Goal: Task Accomplishment & Management: Complete application form

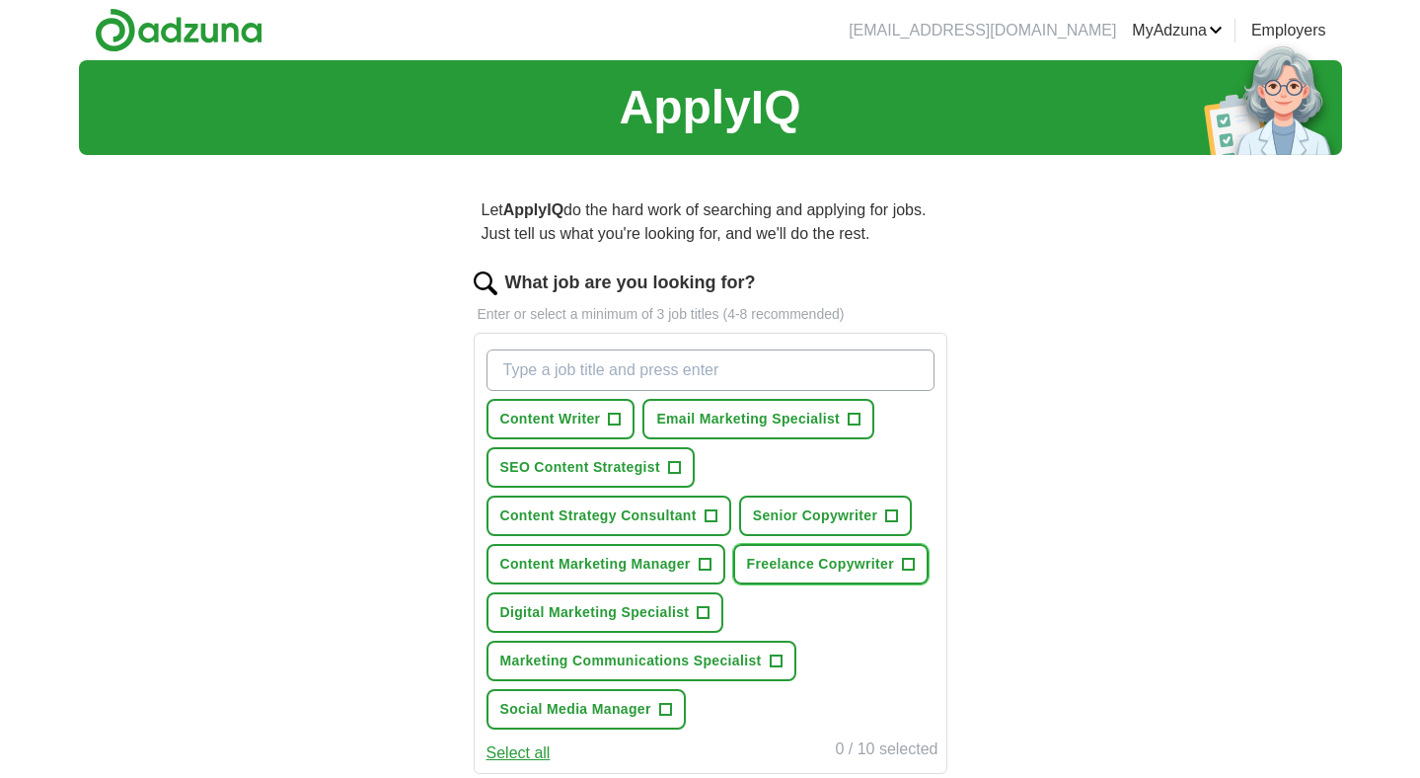
click at [862, 570] on span "Freelance Copywriter" at bounding box center [820, 564] width 147 height 21
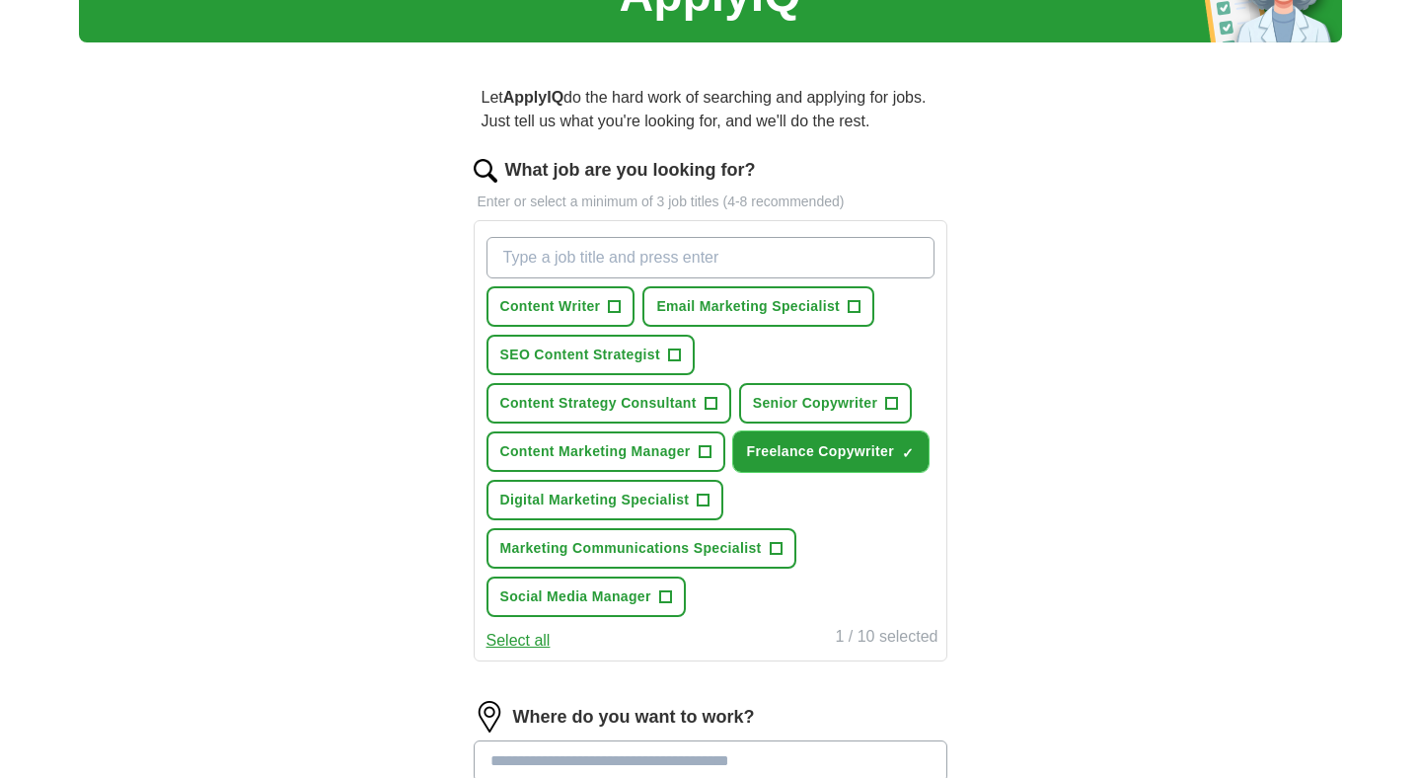
scroll to position [114, 0]
click at [524, 642] on button "Select all" at bounding box center [519, 640] width 64 height 24
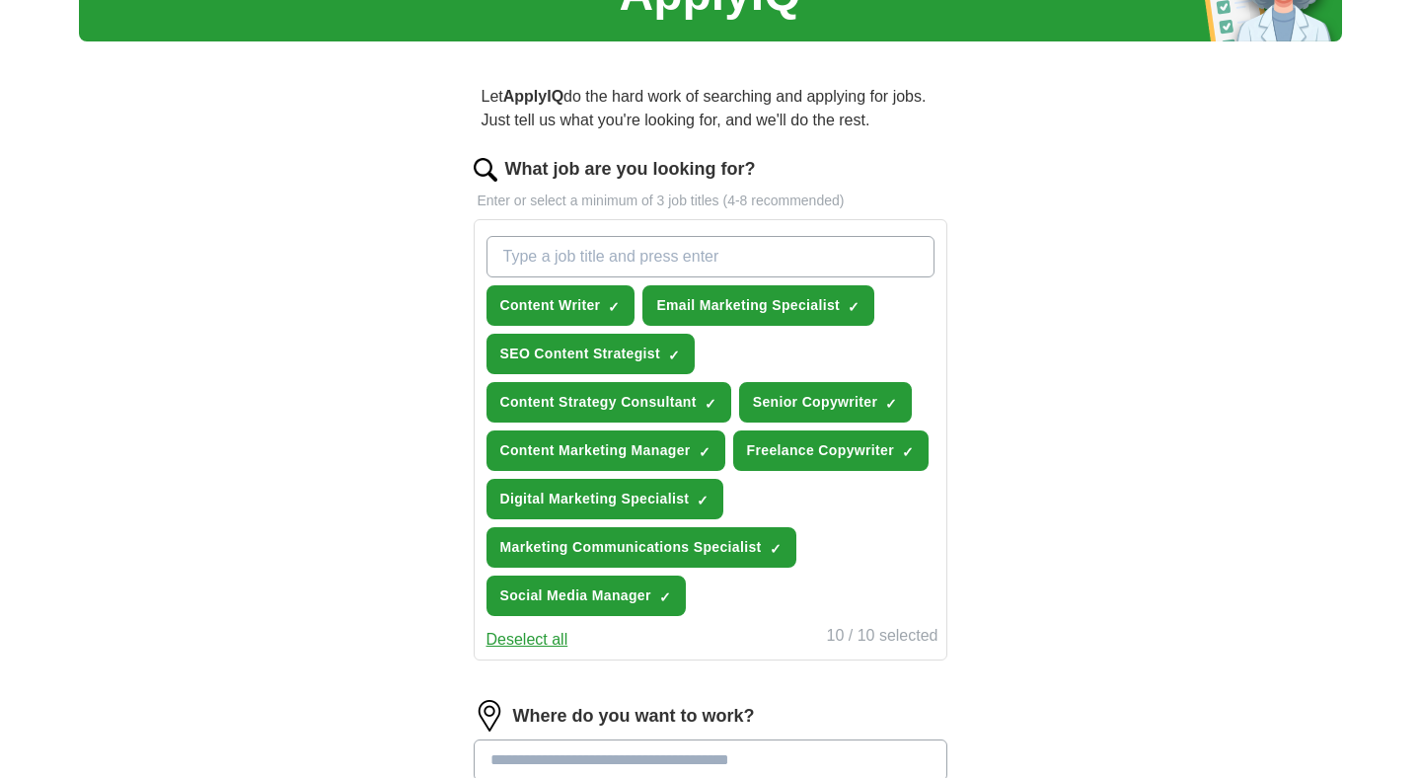
click at [524, 642] on button "Deselect all" at bounding box center [528, 640] width 82 height 24
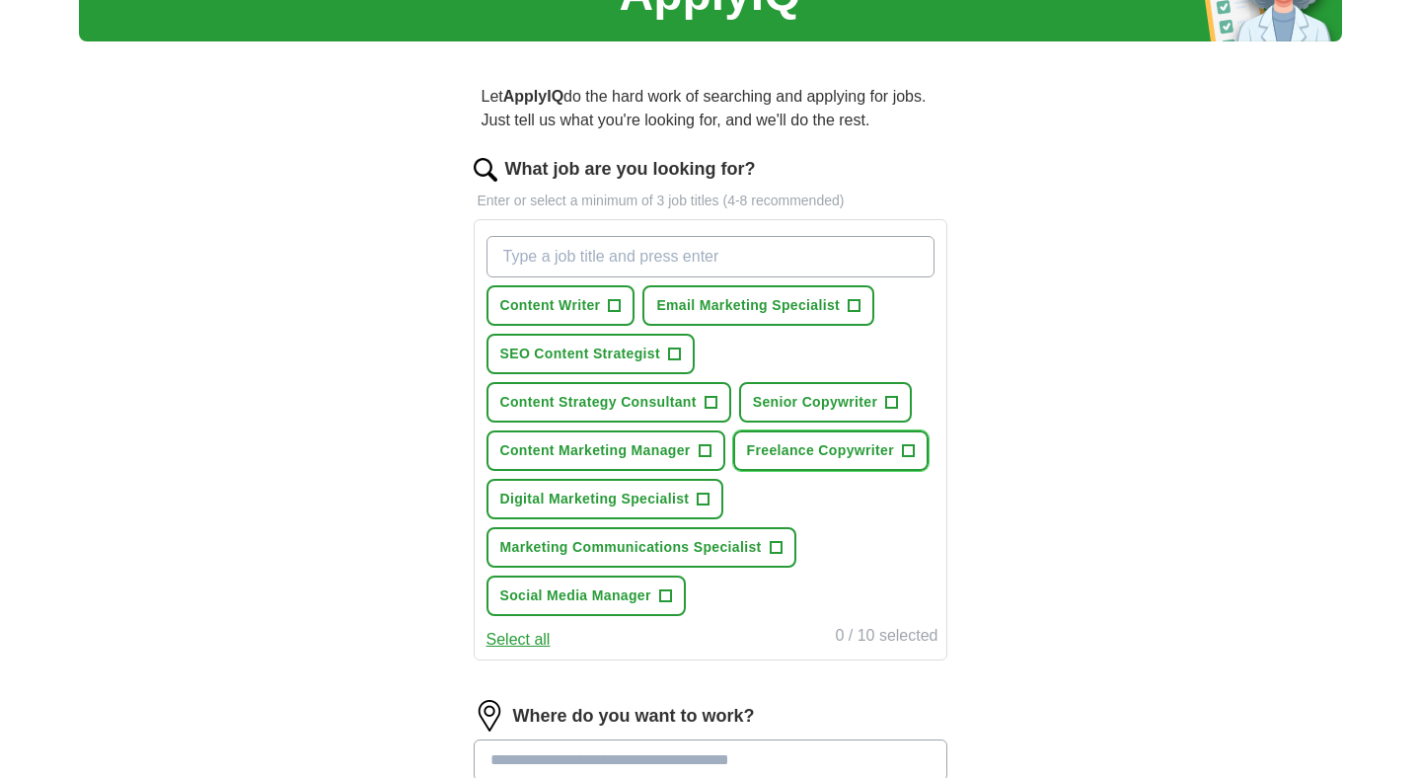
click at [903, 462] on button "Freelance Copywriter +" at bounding box center [830, 450] width 195 height 40
click at [671, 254] on input "What job are you looking for?" at bounding box center [711, 256] width 448 height 41
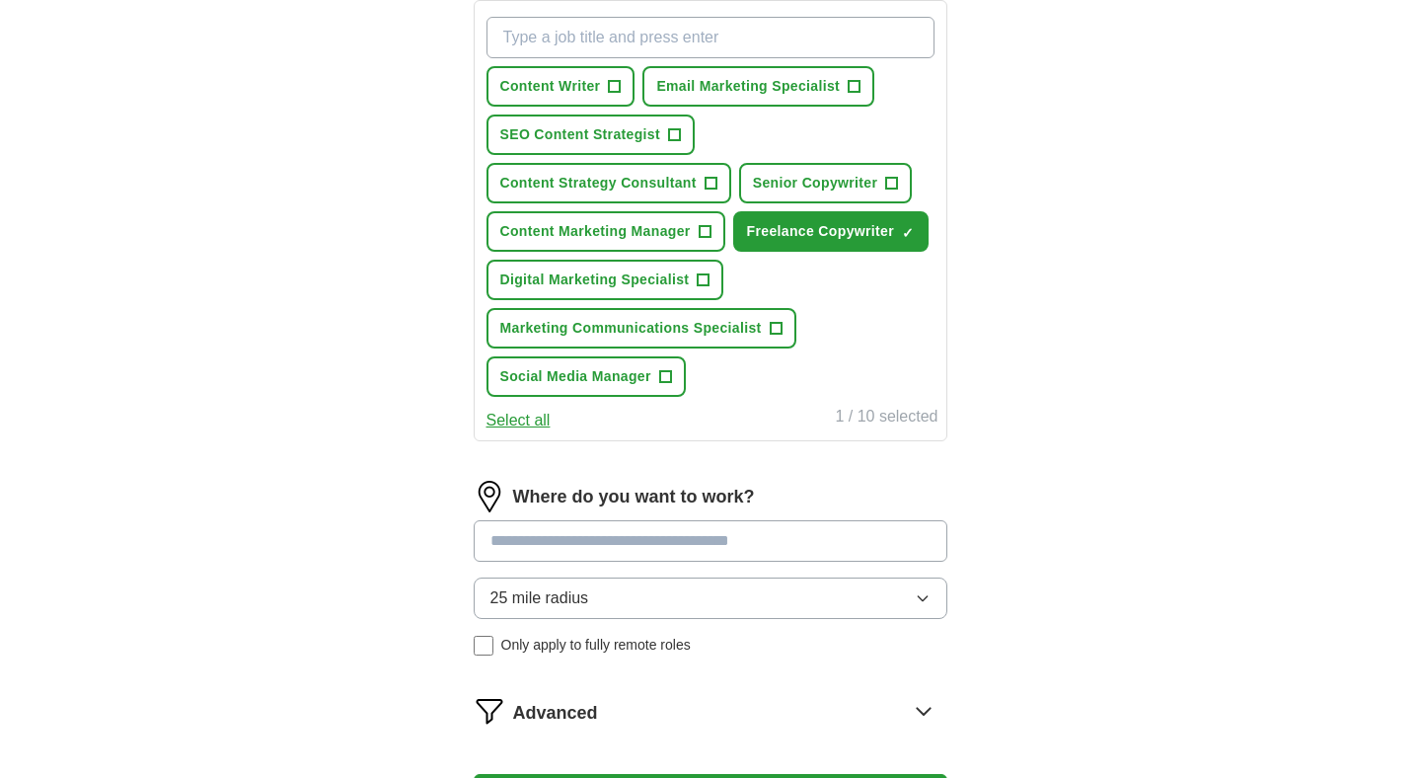
scroll to position [396, 0]
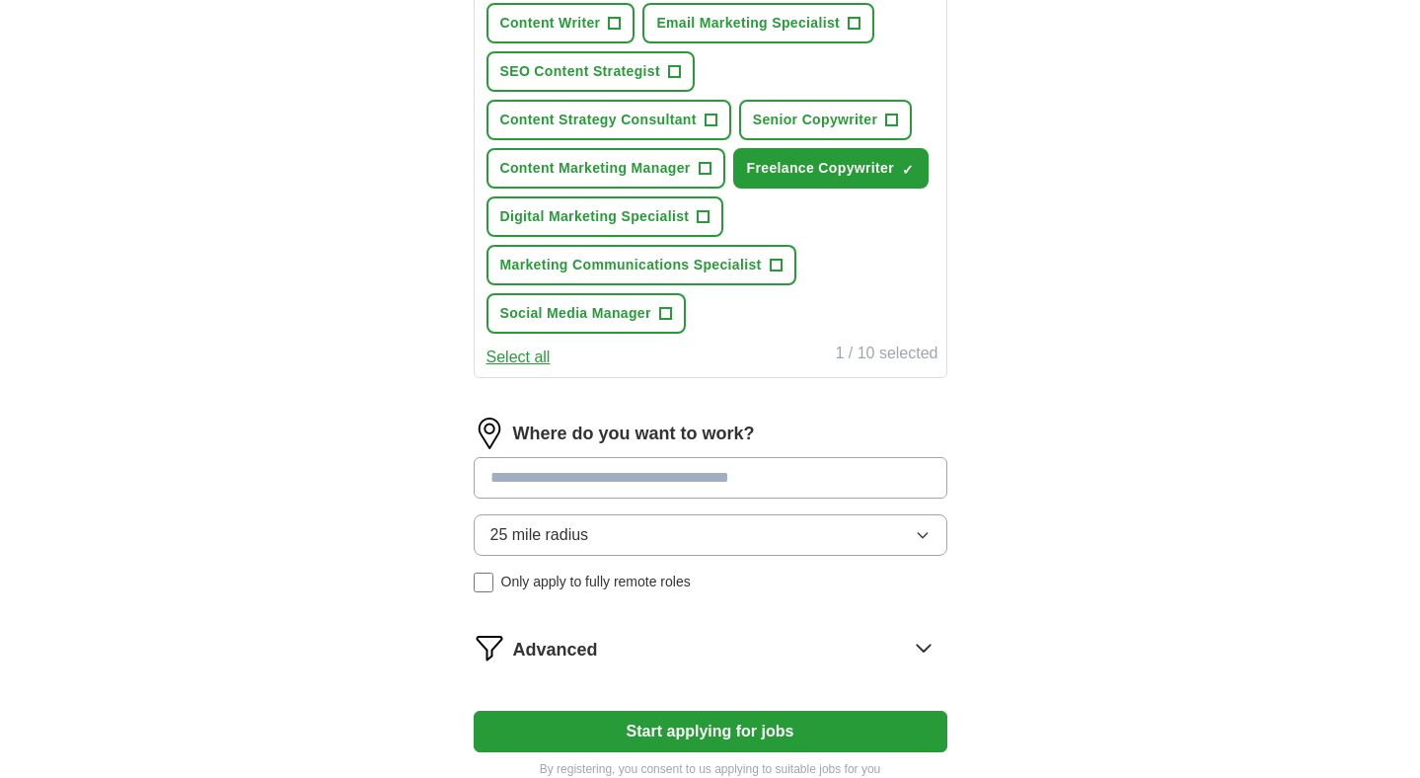
click at [715, 472] on div "Where do you want to work? 25 mile radius Only apply to fully remote roles" at bounding box center [711, 512] width 474 height 190
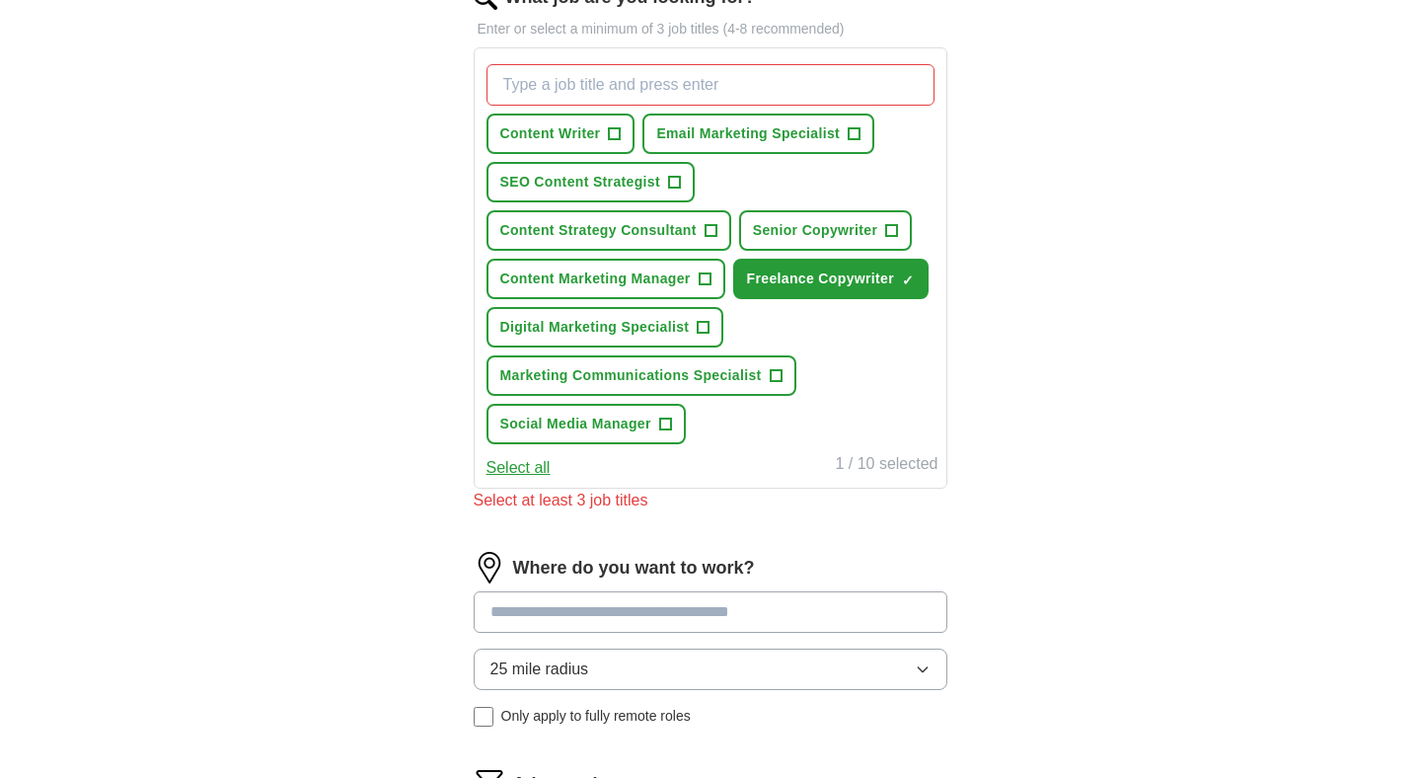
scroll to position [284, 0]
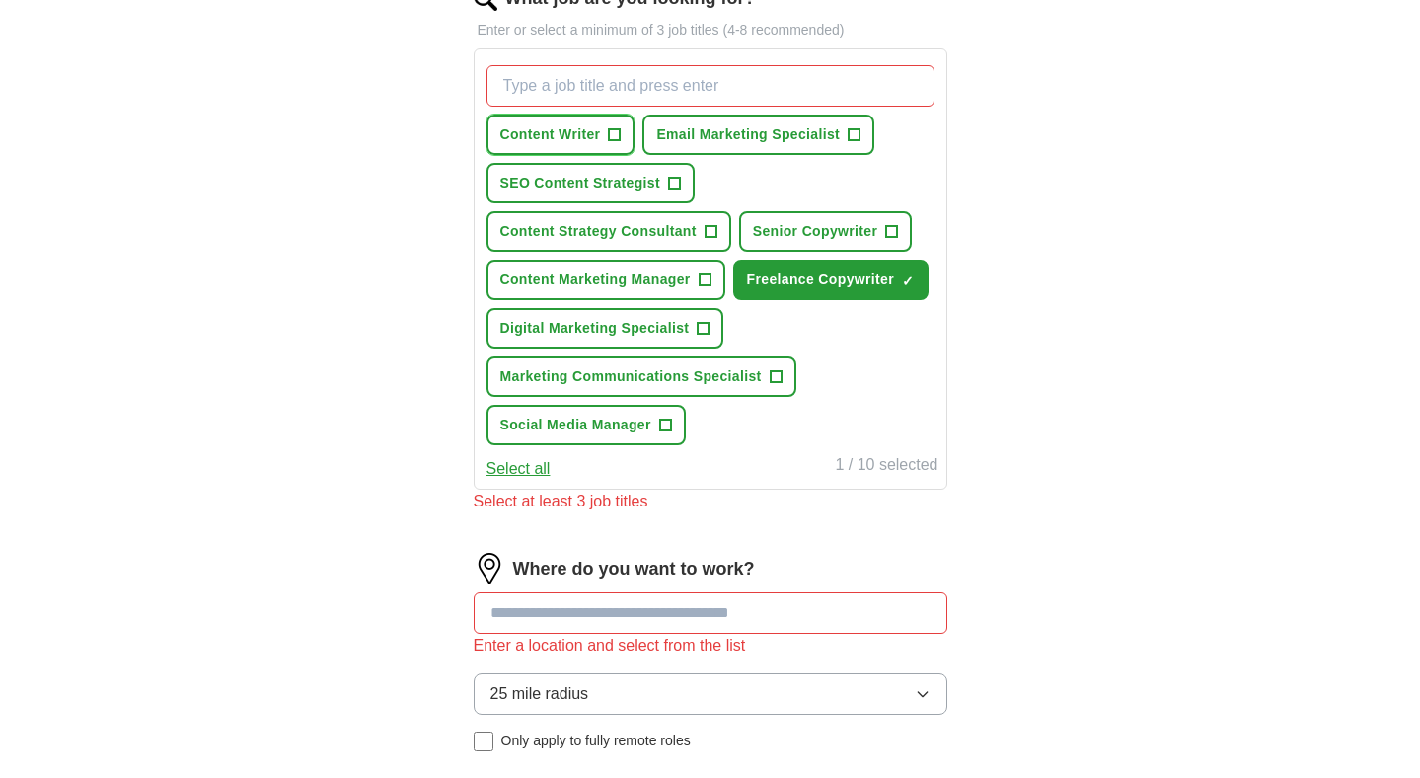
click at [568, 153] on button "Content Writer +" at bounding box center [561, 134] width 149 height 40
click at [772, 238] on span "Senior Copywriter" at bounding box center [815, 231] width 125 height 21
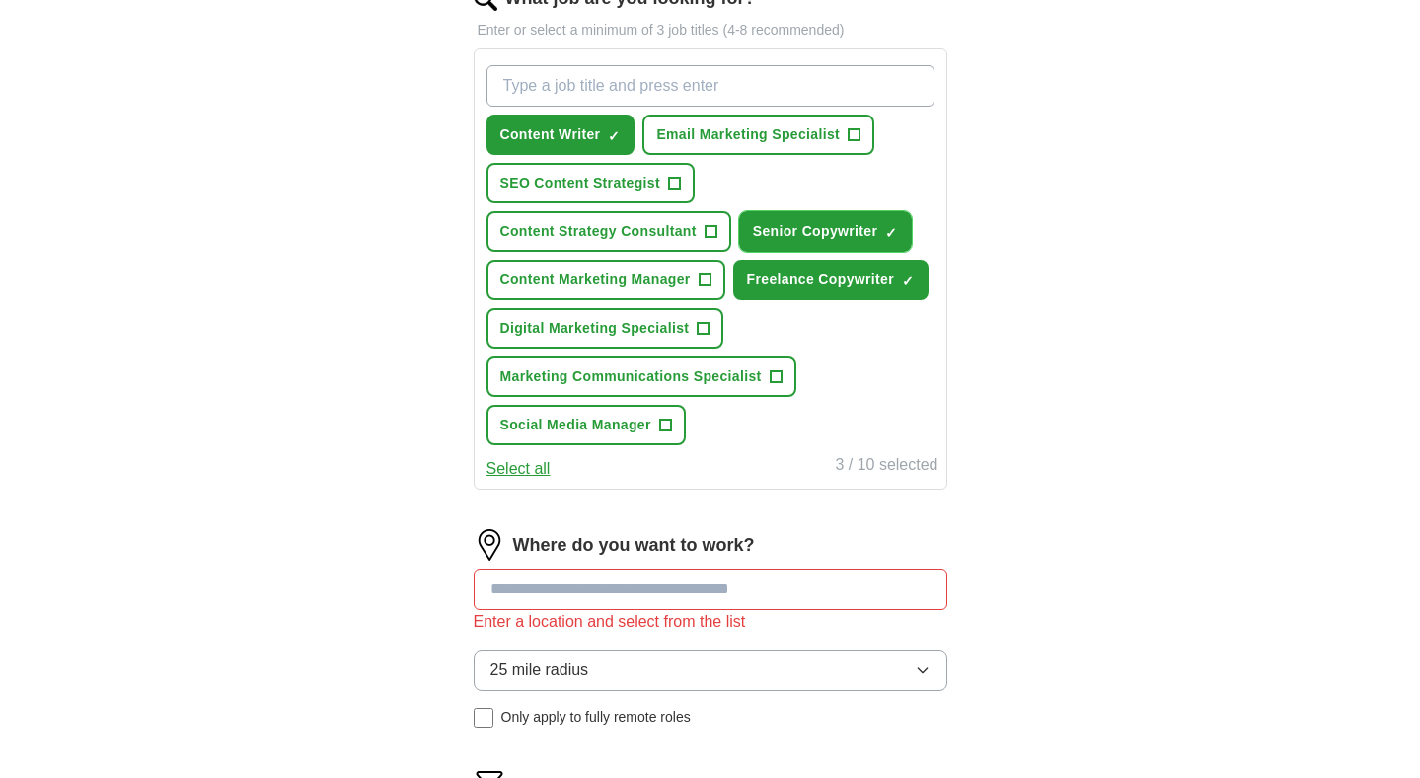
click at [772, 238] on span "Senior Copywriter" at bounding box center [815, 231] width 125 height 21
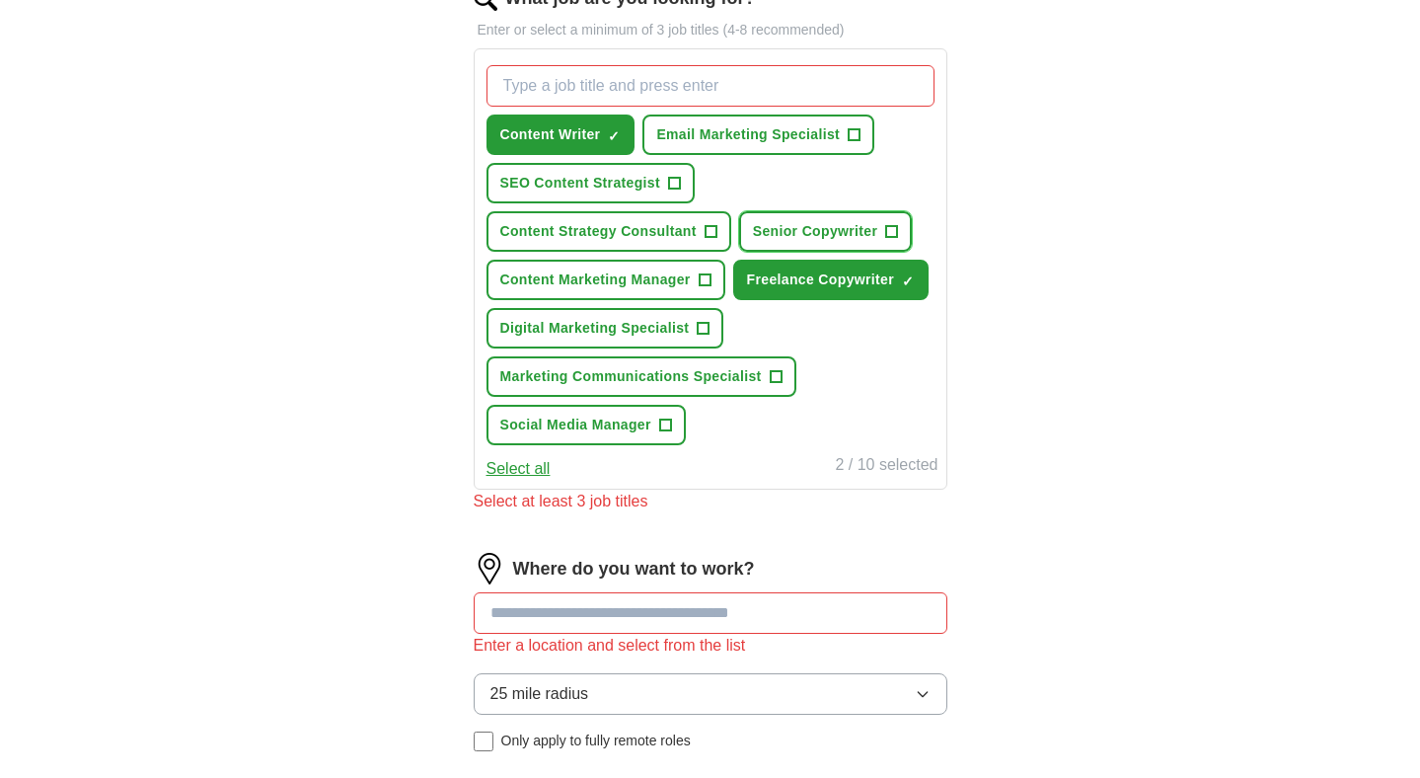
click at [772, 238] on span "Senior Copywriter" at bounding box center [815, 231] width 125 height 21
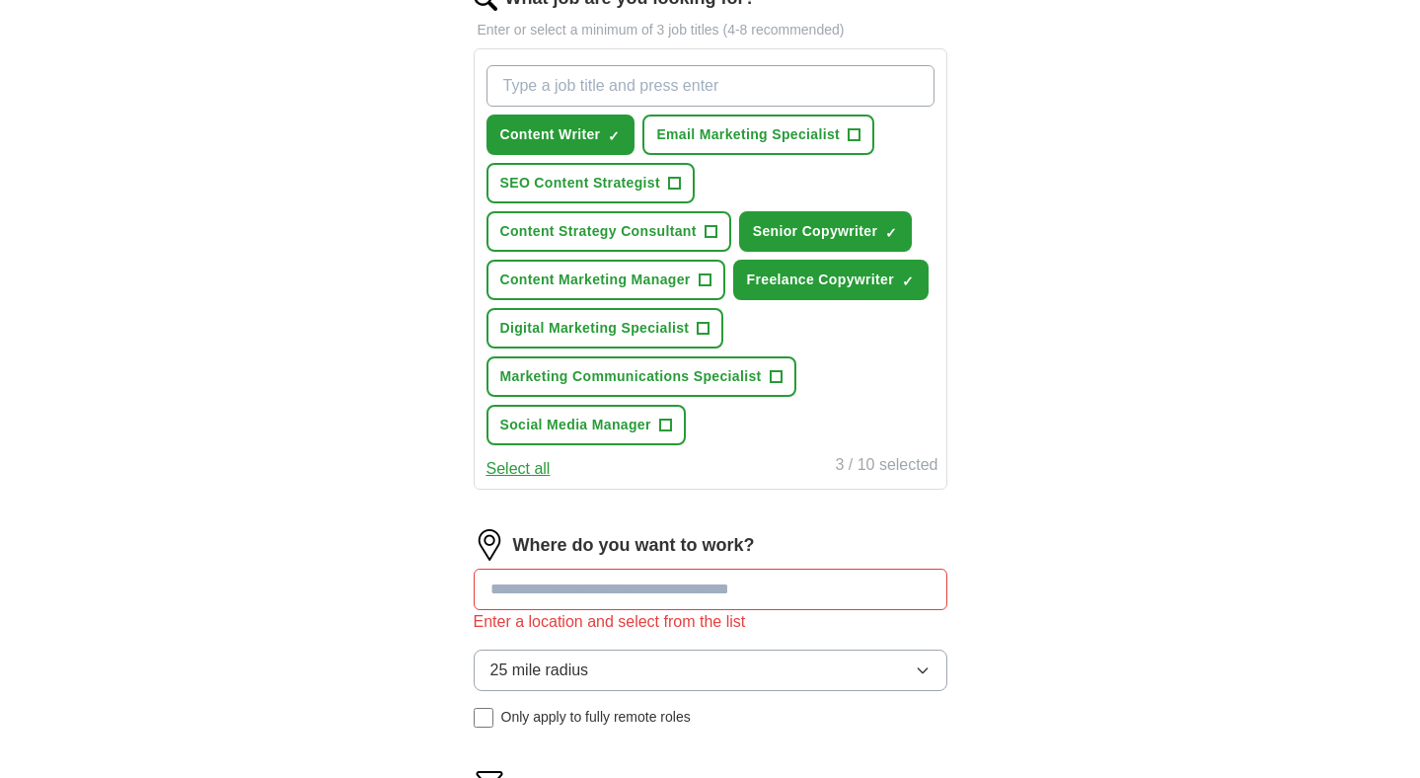
click at [618, 74] on input "What job are you looking for?" at bounding box center [711, 85] width 448 height 41
type input "r"
type input "freelance writer"
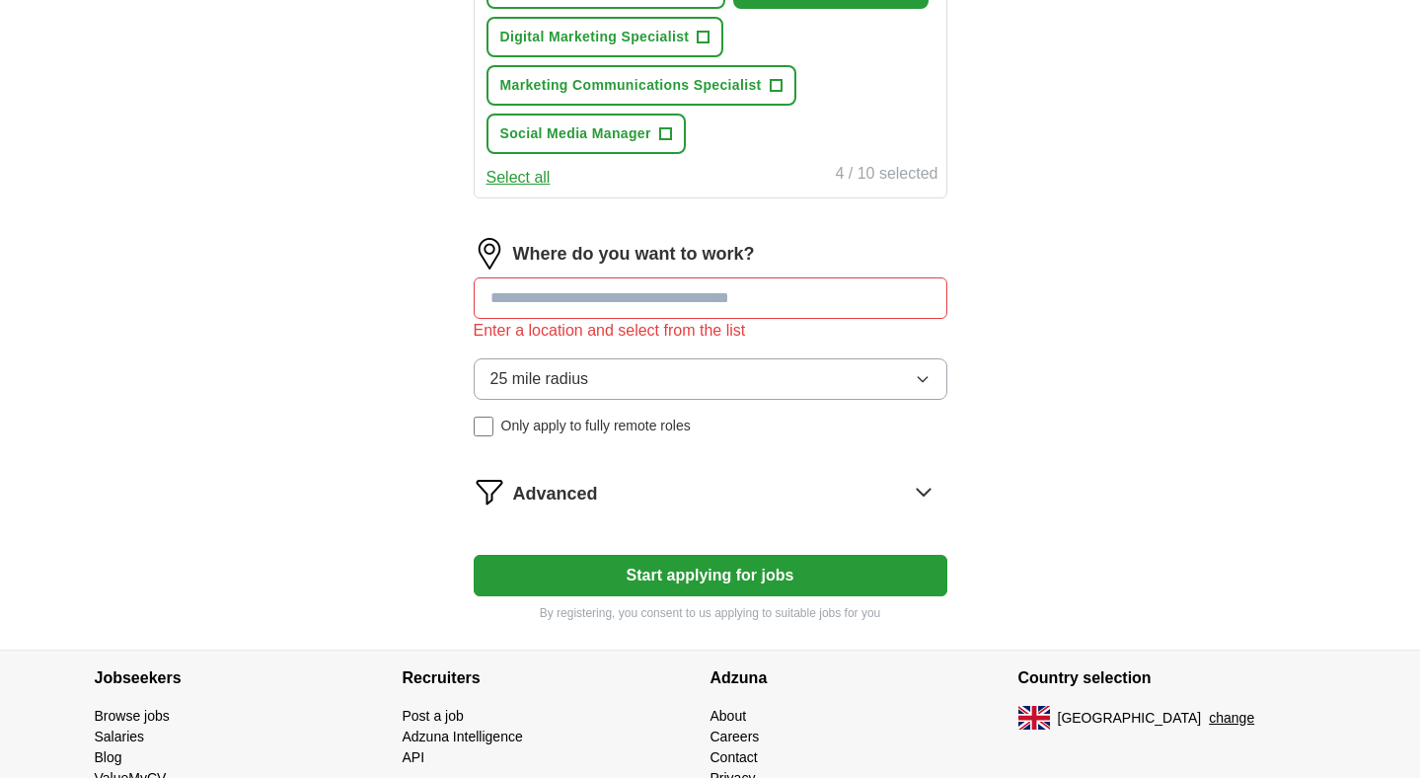
scroll to position [629, 0]
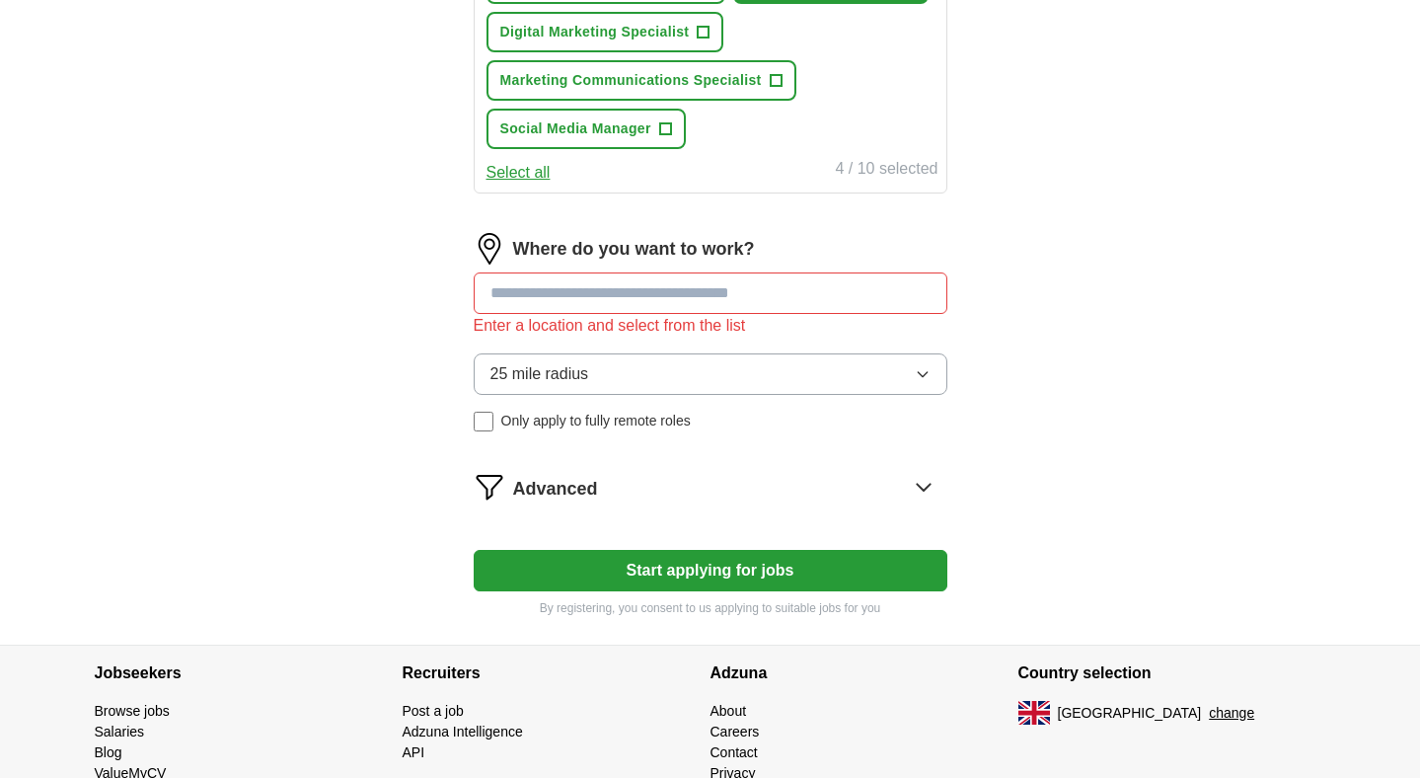
click at [657, 310] on input at bounding box center [711, 292] width 474 height 41
click at [620, 426] on span "Only apply to fully remote roles" at bounding box center [595, 421] width 189 height 21
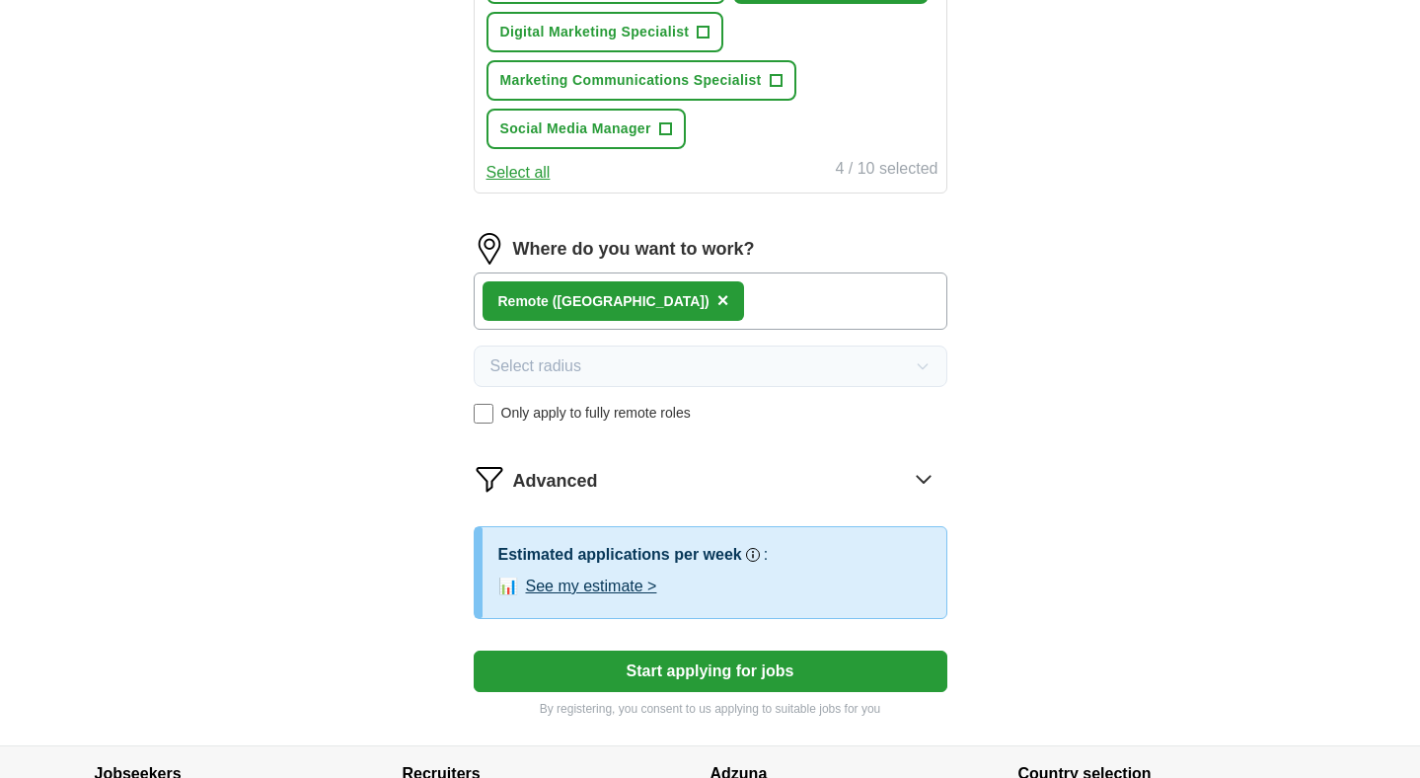
click at [638, 676] on button "Start applying for jobs" at bounding box center [711, 670] width 474 height 41
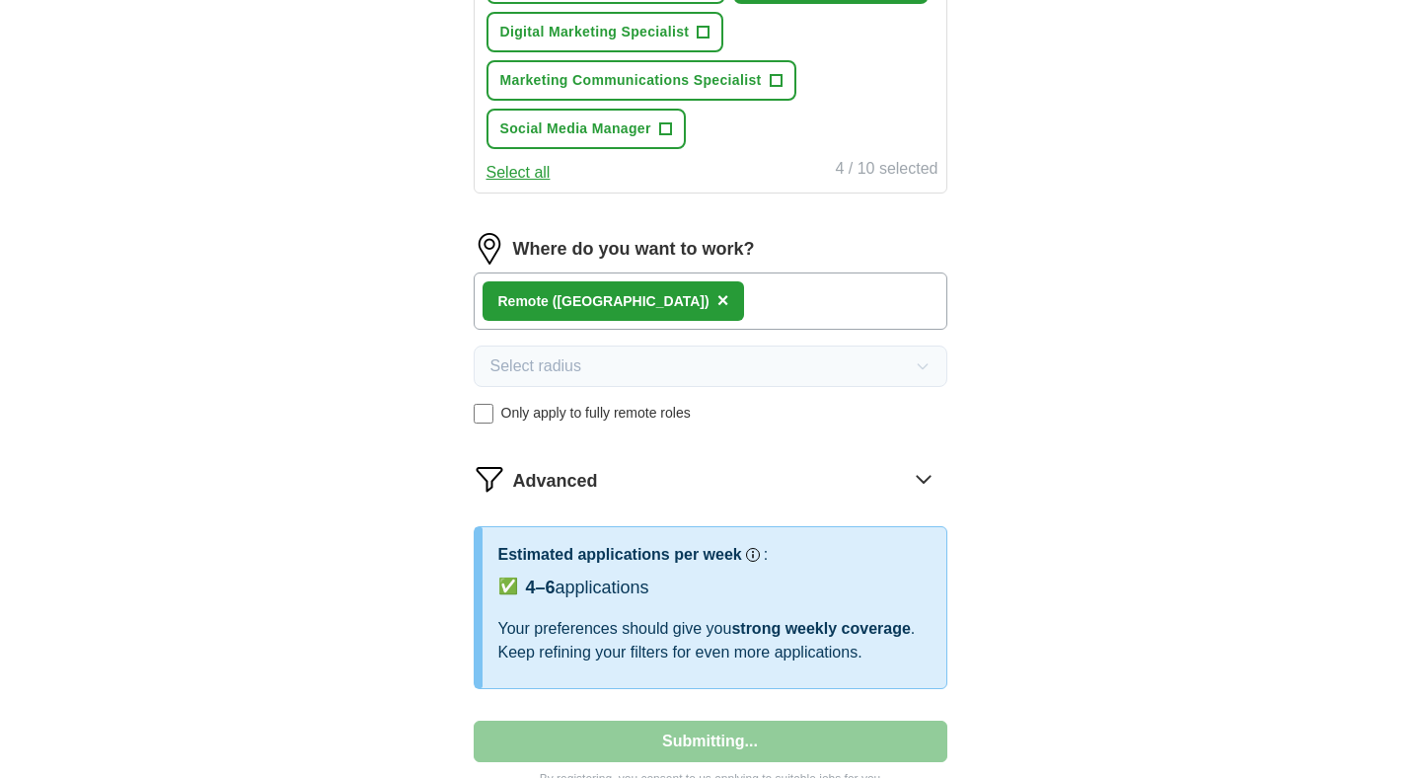
select select "**"
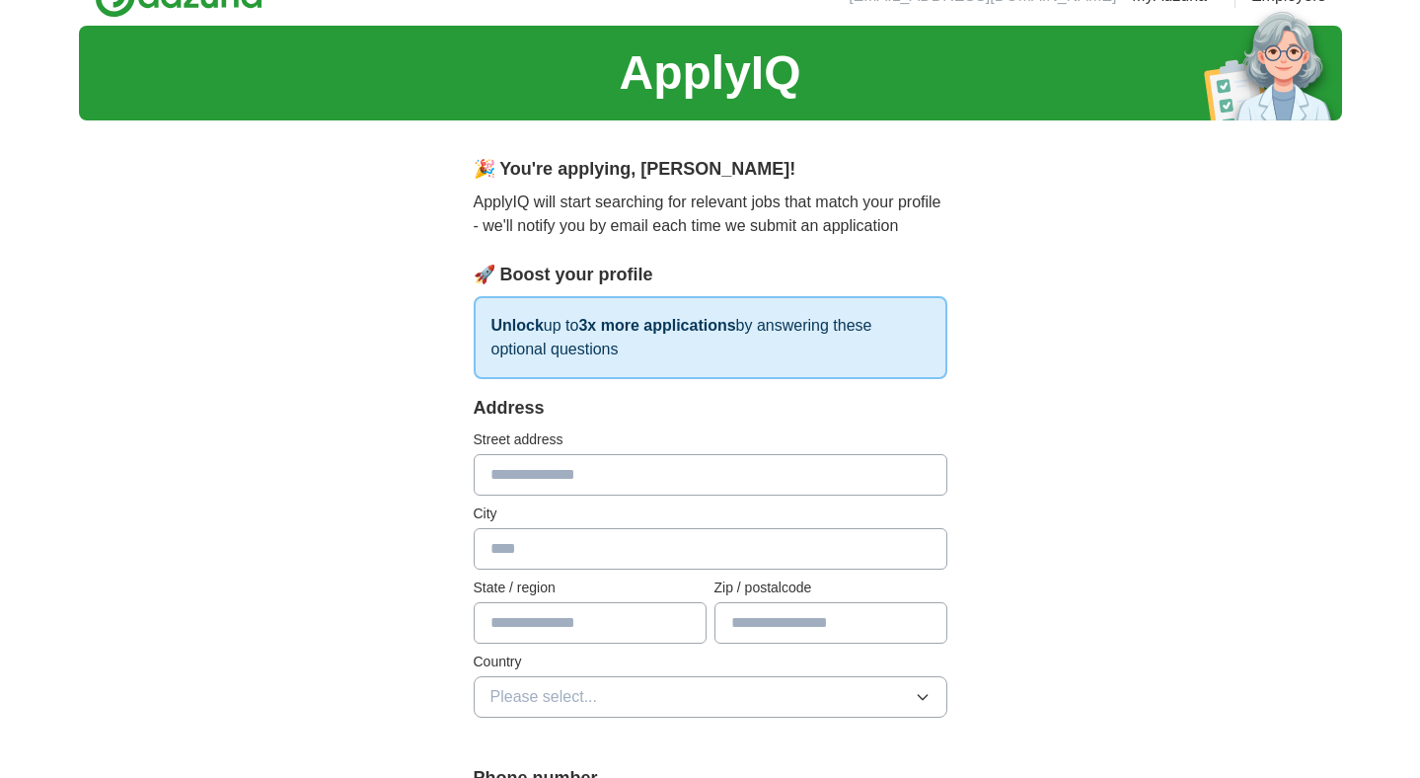
scroll to position [0, 0]
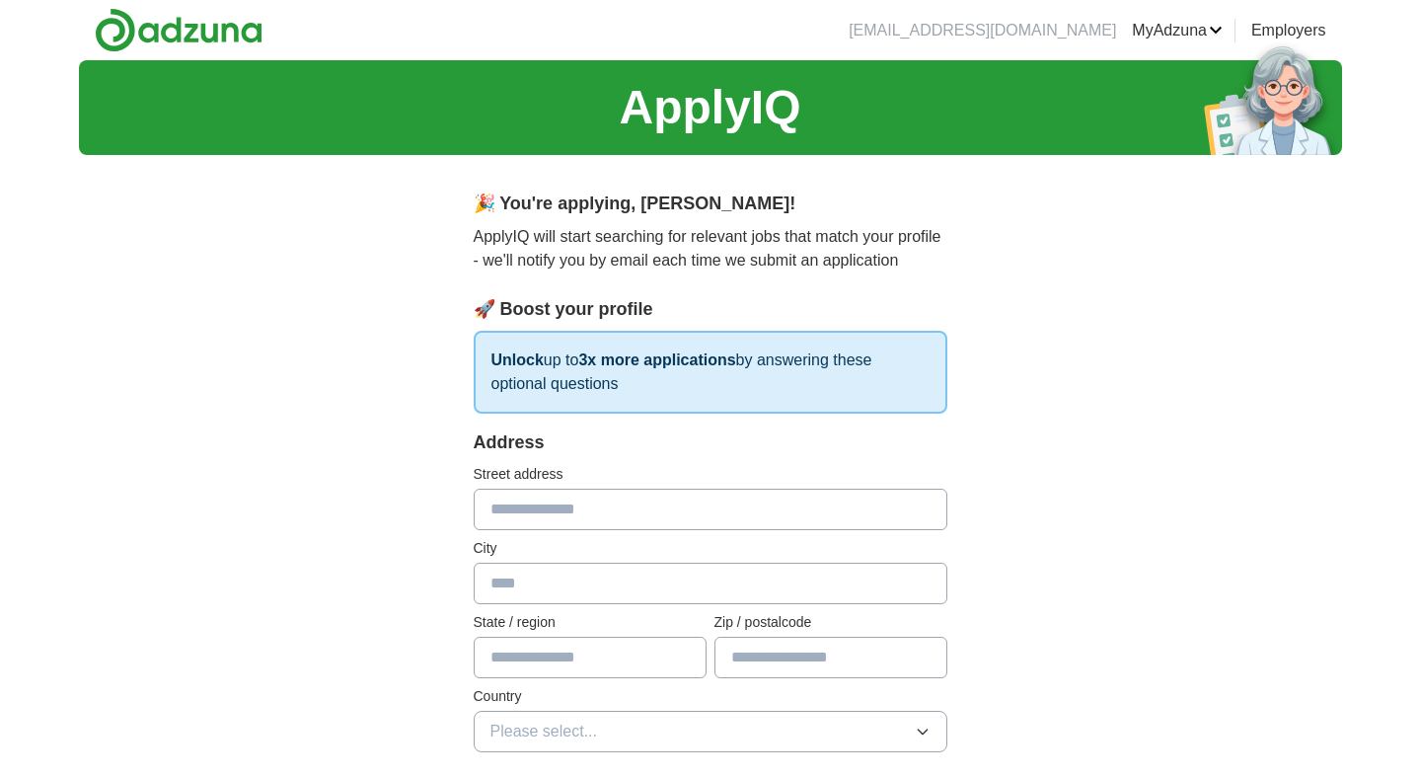
click at [0, 0] on link "CVs" at bounding box center [0, 0] width 0 height 0
